Goal: Information Seeking & Learning: Learn about a topic

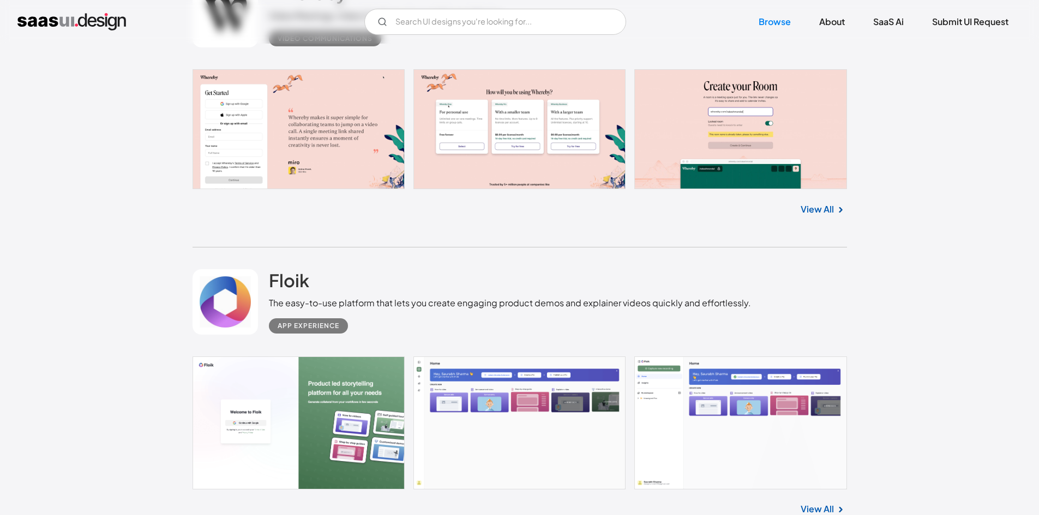
scroll to position [12871, 0]
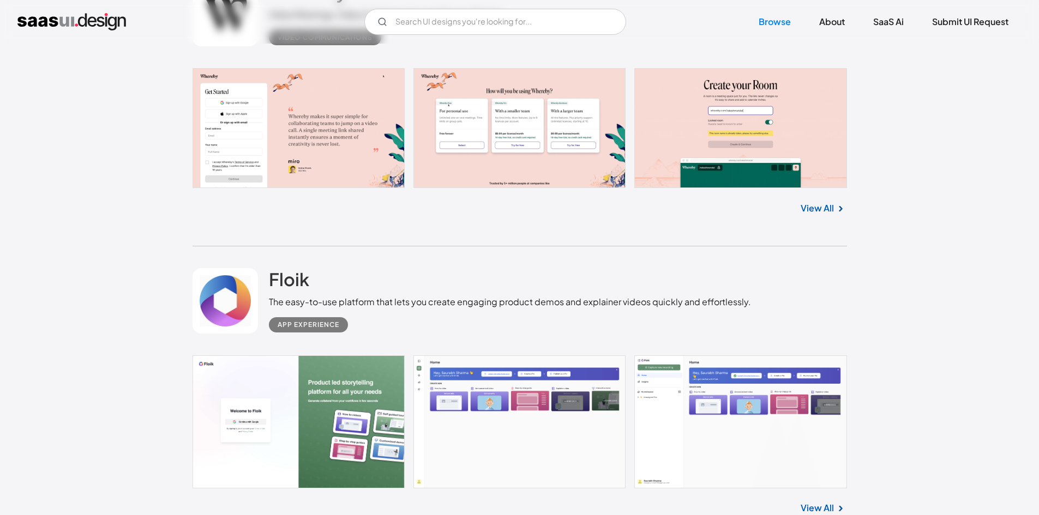
drag, startPoint x: 957, startPoint y: 142, endPoint x: 925, endPoint y: 88, distance: 62.9
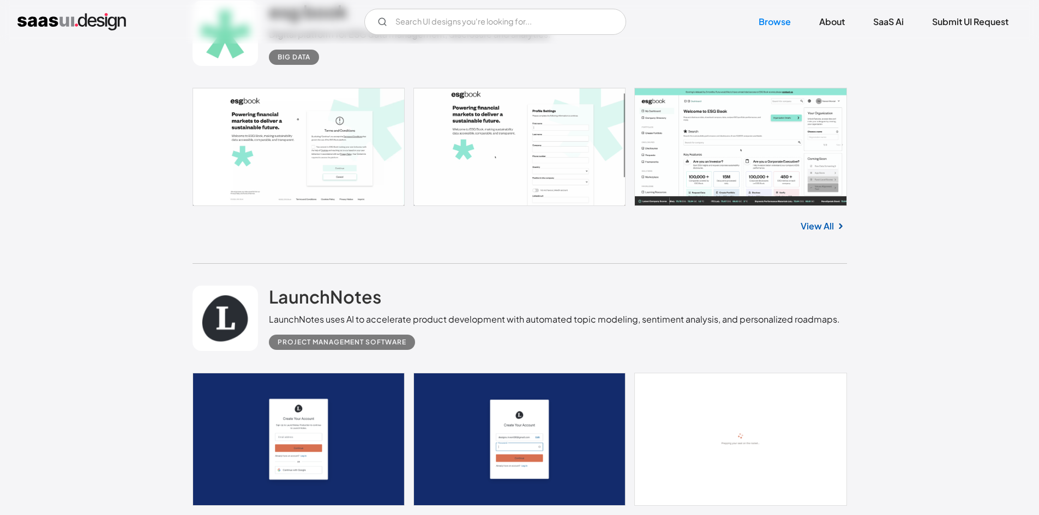
scroll to position [17997, 0]
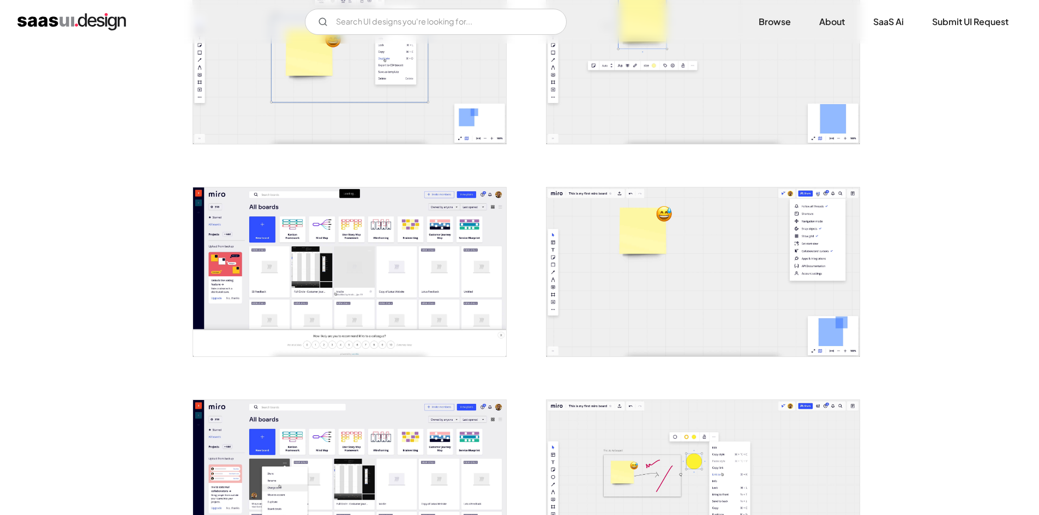
scroll to position [764, 0]
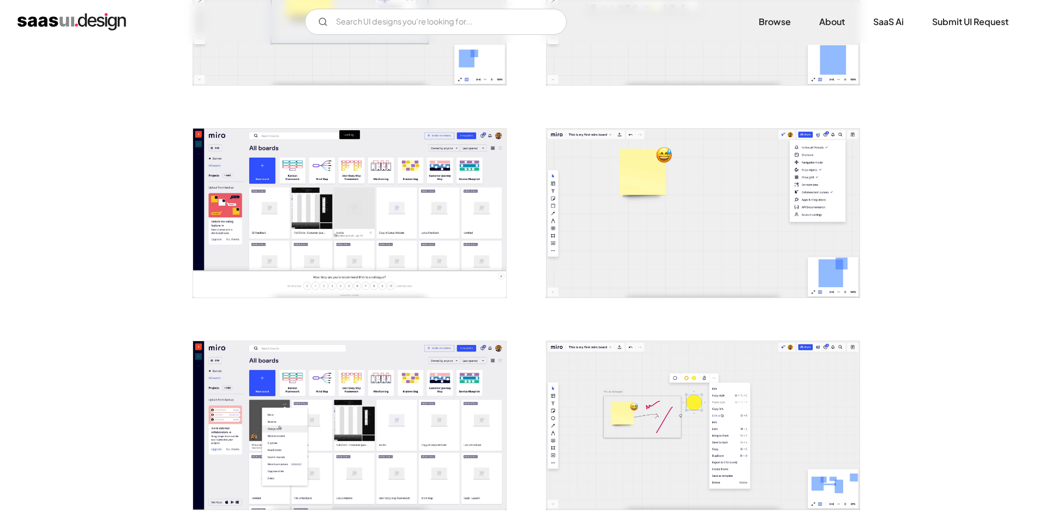
click at [772, 150] on img "open lightbox" at bounding box center [702, 213] width 313 height 169
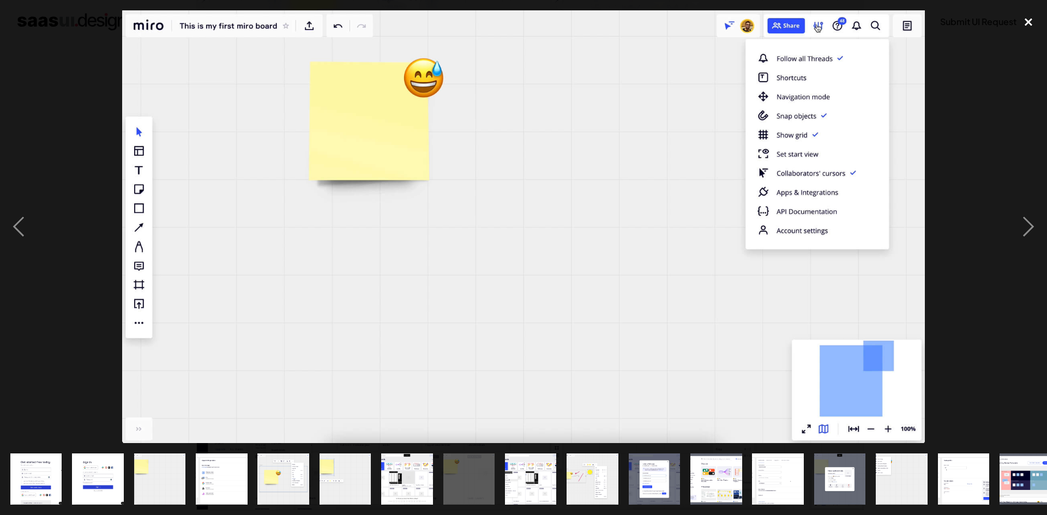
click at [1033, 17] on div "close lightbox" at bounding box center [1028, 22] width 37 height 24
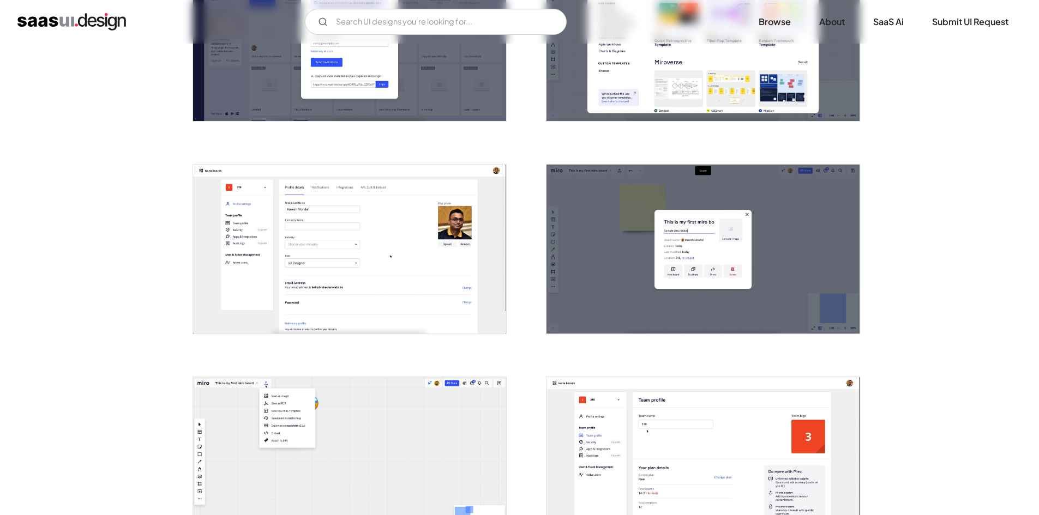
scroll to position [1363, 0]
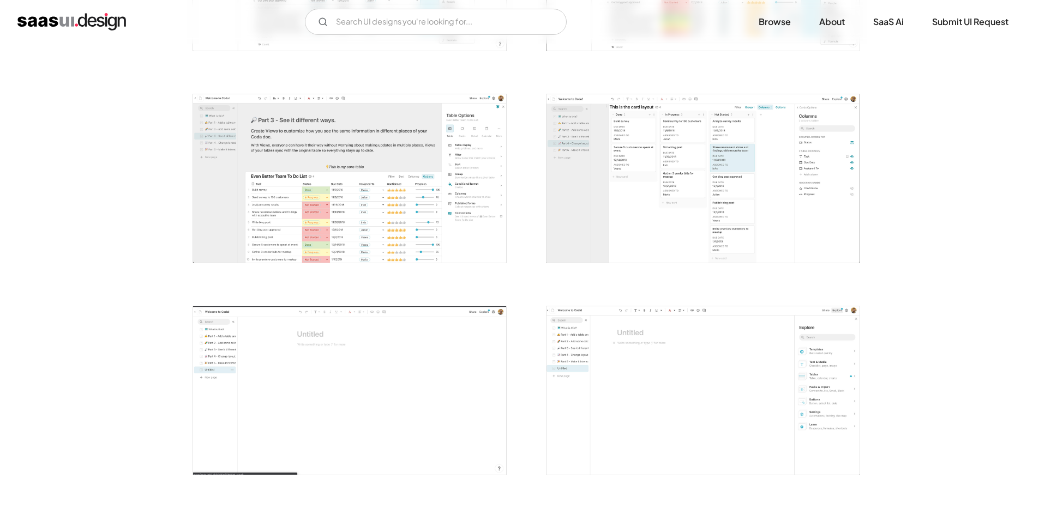
scroll to position [818, 0]
